Goal: Check status: Check status

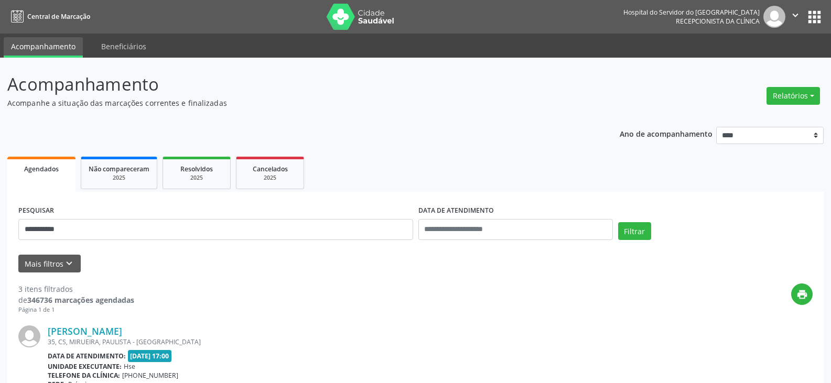
scroll to position [52, 0]
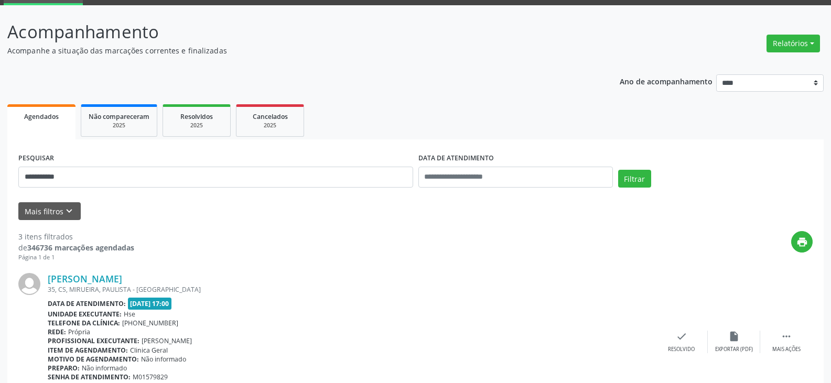
type input "**********"
click at [618, 170] on button "Filtrar" at bounding box center [634, 179] width 33 height 18
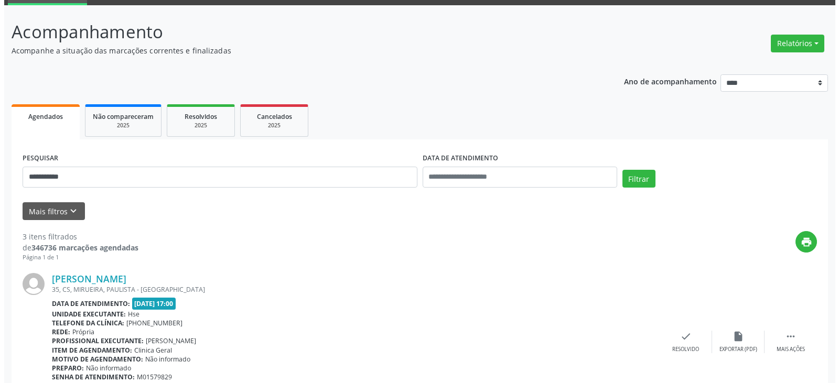
scroll to position [0, 0]
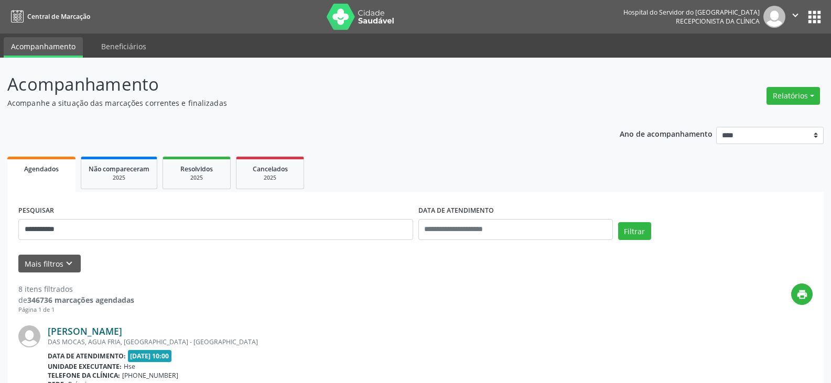
click at [113, 329] on link "[PERSON_NAME]" at bounding box center [85, 332] width 74 height 12
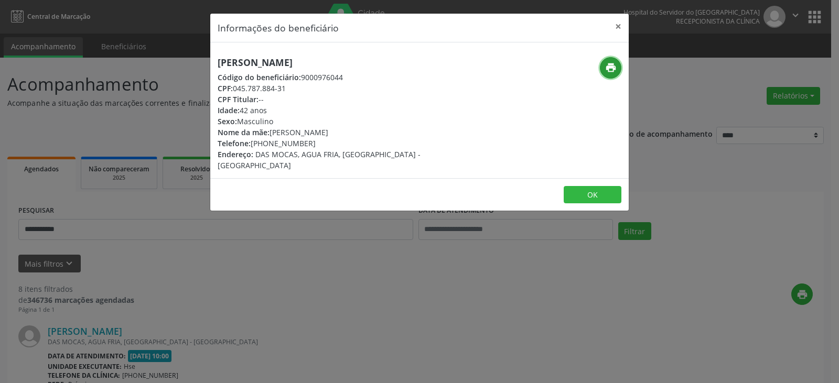
click at [607, 73] on icon "print" at bounding box center [611, 68] width 12 height 12
click at [616, 28] on button "×" at bounding box center [618, 27] width 21 height 26
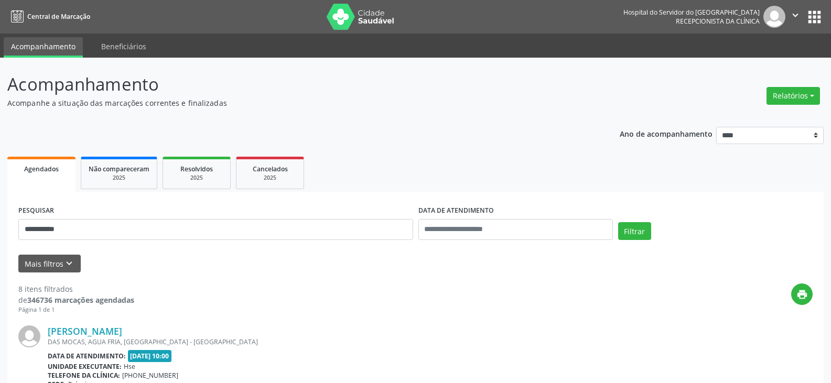
click at [90, 344] on div "DAS MOCAS, AGUA FRIA, [GEOGRAPHIC_DATA] - [GEOGRAPHIC_DATA]" at bounding box center [352, 342] width 608 height 9
click at [98, 327] on link "[PERSON_NAME]" at bounding box center [85, 332] width 74 height 12
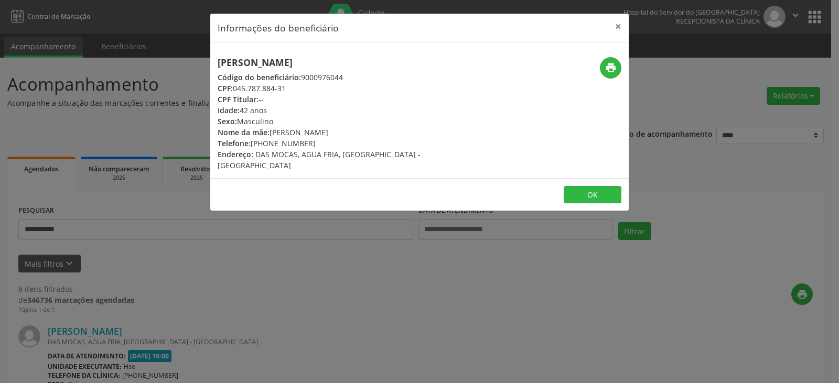
drag, startPoint x: 359, startPoint y: 66, endPoint x: 206, endPoint y: 69, distance: 153.2
click at [206, 69] on div "Informações do beneficiário × [PERSON_NAME] Código do beneficiário: 9000976044 …" at bounding box center [419, 191] width 839 height 383
copy h5 "[PERSON_NAME]"
click at [609, 70] on icon "print" at bounding box center [611, 68] width 12 height 12
click at [612, 28] on button "×" at bounding box center [618, 27] width 21 height 26
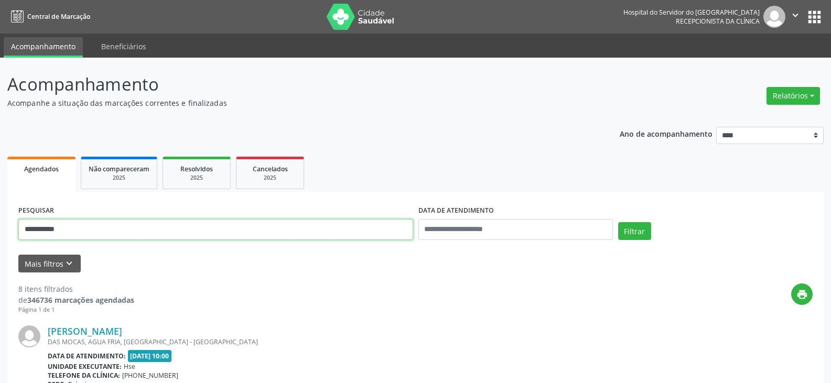
drag, startPoint x: 227, startPoint y: 235, endPoint x: 0, endPoint y: 242, distance: 227.1
type input "**********"
click at [618, 222] on button "Filtrar" at bounding box center [634, 231] width 33 height 18
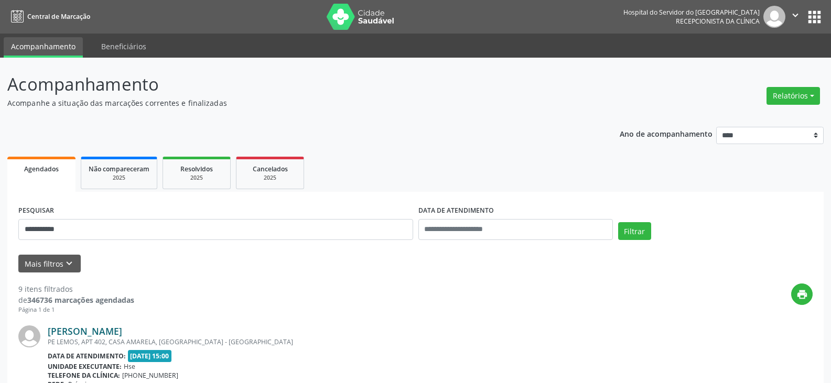
click at [79, 327] on link "[PERSON_NAME]" at bounding box center [85, 332] width 74 height 12
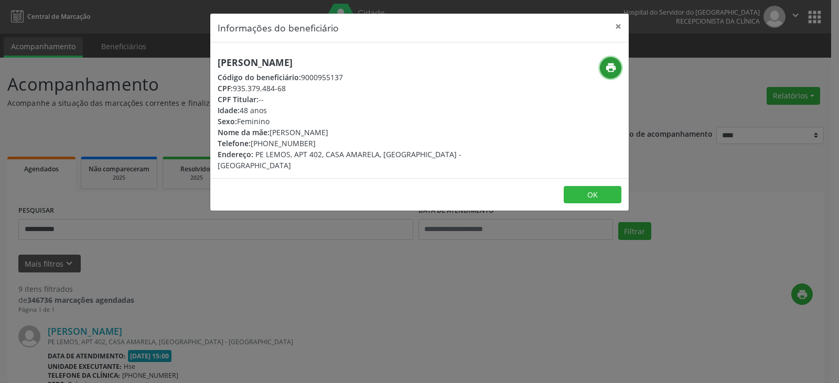
click at [618, 62] on button "print" at bounding box center [610, 67] width 21 height 21
drag, startPoint x: 268, startPoint y: 144, endPoint x: 310, endPoint y: 145, distance: 41.4
click at [310, 145] on div "Telefone: [PHONE_NUMBER]" at bounding box center [350, 143] width 264 height 11
copy div "99661-0622"
